Goal: Task Accomplishment & Management: Use online tool/utility

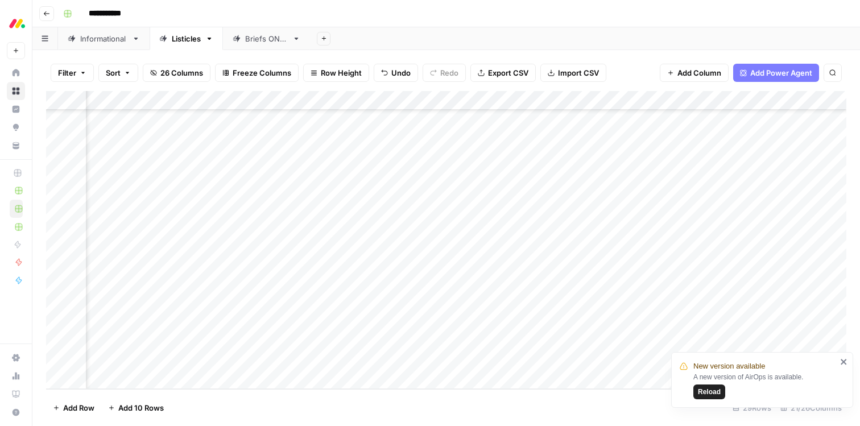
scroll to position [300, 946]
click at [447, 224] on div "Add Column" at bounding box center [446, 240] width 801 height 298
click at [450, 244] on div "Add Column" at bounding box center [446, 240] width 801 height 298
click at [448, 262] on div "Add Column" at bounding box center [446, 240] width 801 height 298
click at [450, 283] on div "Add Column" at bounding box center [446, 240] width 801 height 298
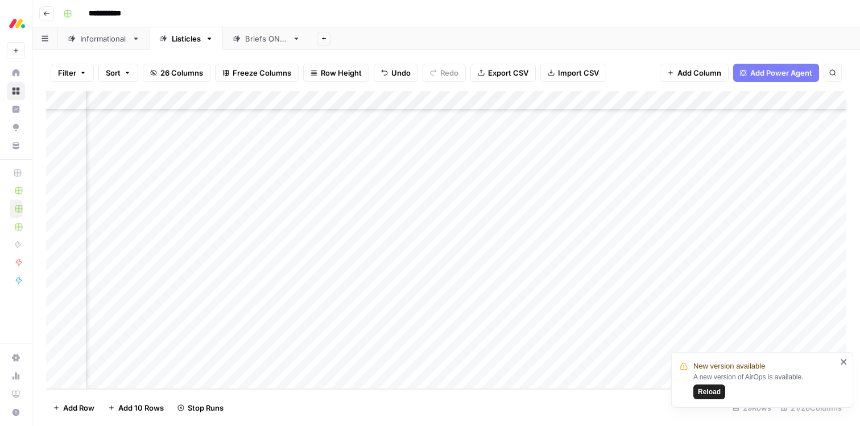
click at [449, 302] on div "Add Column" at bounding box center [446, 240] width 801 height 298
click at [451, 263] on div "Add Column" at bounding box center [446, 240] width 801 height 298
click at [451, 282] on div "Add Column" at bounding box center [446, 240] width 801 height 298
click at [447, 323] on div "Add Column" at bounding box center [446, 240] width 801 height 298
drag, startPoint x: 451, startPoint y: 341, endPoint x: 452, endPoint y: 347, distance: 5.8
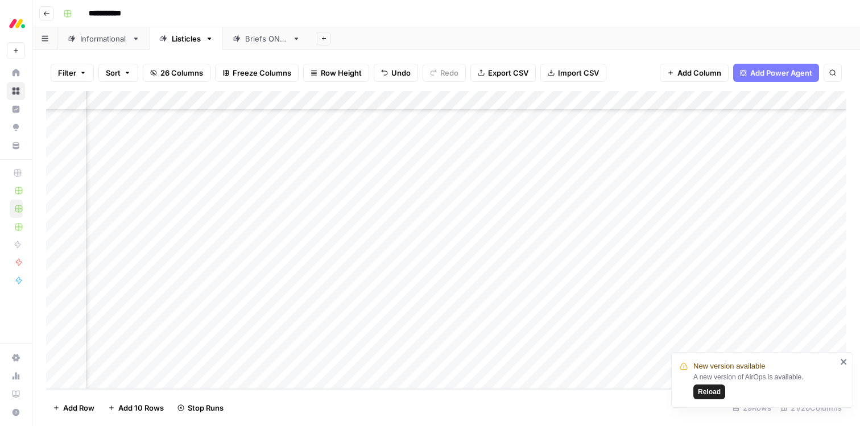
click at [451, 341] on div "Add Column" at bounding box center [446, 240] width 801 height 298
click at [448, 361] on div "Add Column" at bounding box center [446, 240] width 801 height 298
click at [710, 391] on span "Reload" at bounding box center [709, 392] width 23 height 10
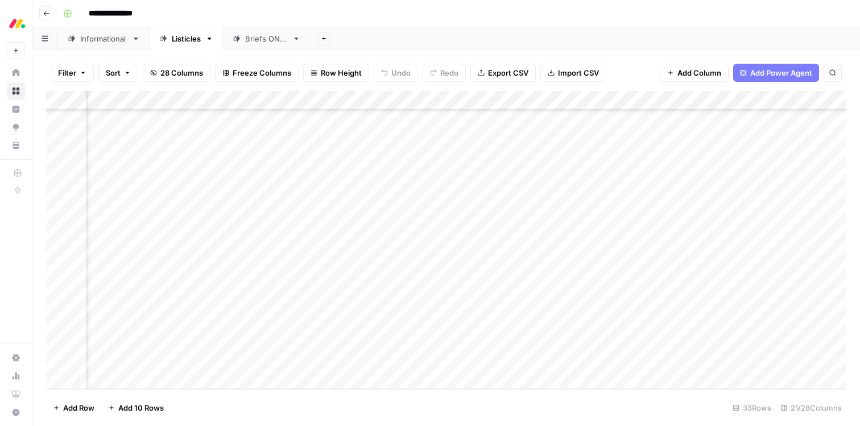
scroll to position [378, 860]
click at [662, 282] on div "Add Column" at bounding box center [446, 240] width 801 height 298
click at [329, 166] on div "Add Column" at bounding box center [446, 240] width 801 height 298
click at [327, 185] on div "Add Column" at bounding box center [446, 240] width 801 height 298
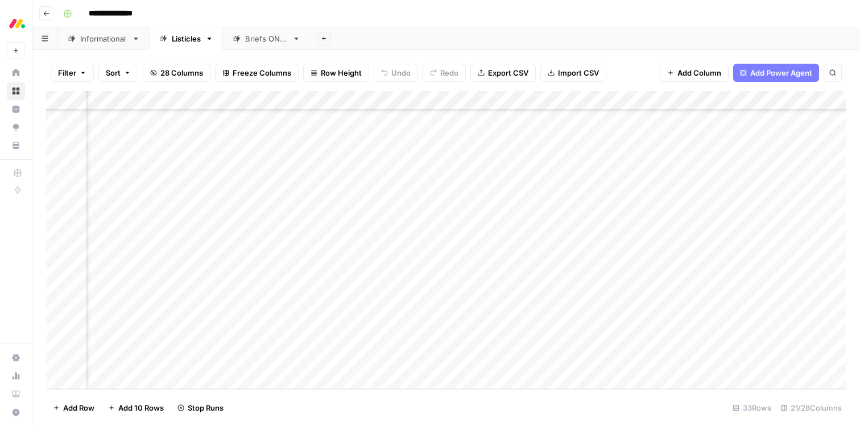
click at [330, 165] on div "Add Column" at bounding box center [446, 240] width 801 height 298
click at [330, 205] on div "Add Column" at bounding box center [446, 240] width 801 height 298
click at [327, 225] on div "Add Column" at bounding box center [446, 240] width 801 height 298
click at [331, 245] on div "Add Column" at bounding box center [446, 240] width 801 height 298
click at [327, 263] on div "Add Column" at bounding box center [446, 240] width 801 height 298
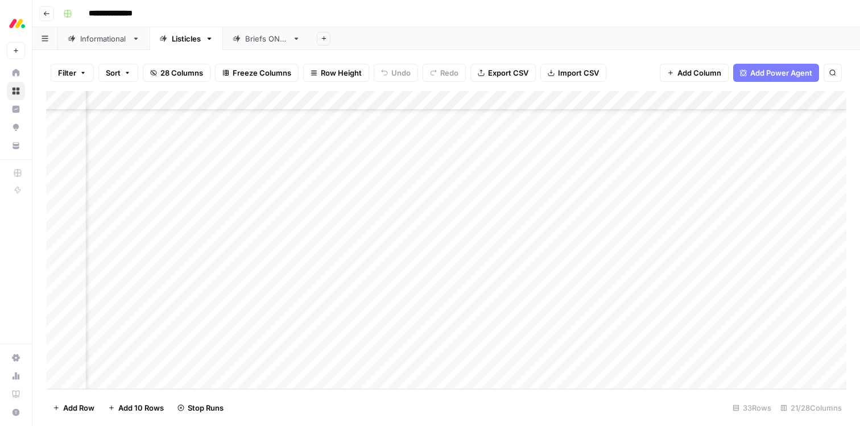
click at [332, 283] on div "Add Column" at bounding box center [446, 240] width 801 height 298
click at [328, 302] on div "Add Column" at bounding box center [446, 240] width 801 height 298
click at [327, 324] on div "Add Column" at bounding box center [446, 240] width 801 height 298
click at [329, 343] on div "Add Column" at bounding box center [446, 240] width 801 height 298
click at [329, 359] on div "Add Column" at bounding box center [446, 240] width 801 height 298
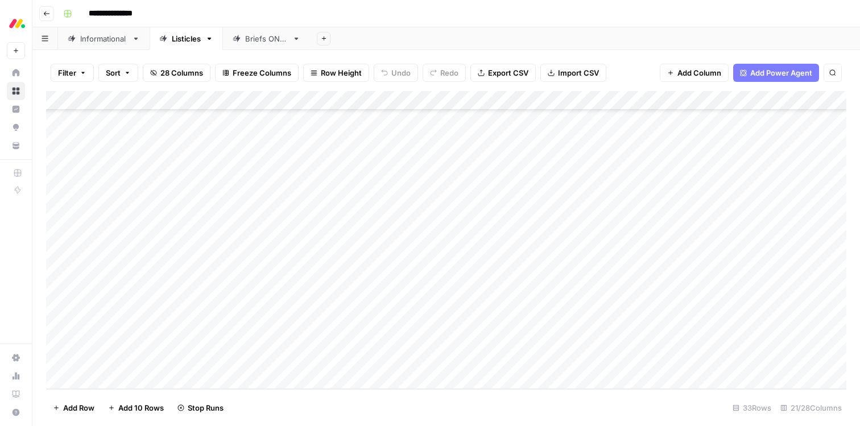
scroll to position [378, 0]
